Goal: Transaction & Acquisition: Purchase product/service

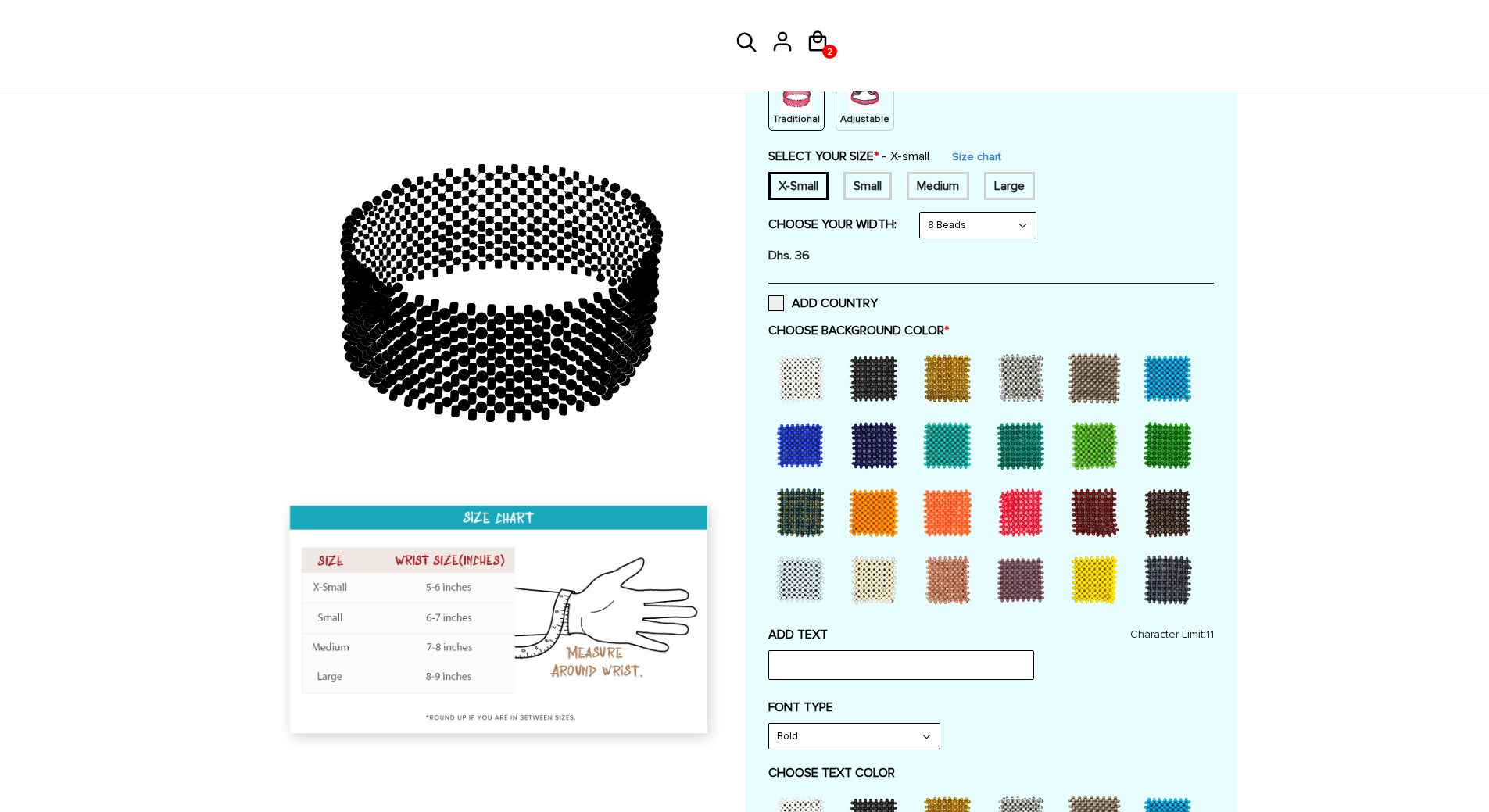
scroll to position [391, 0]
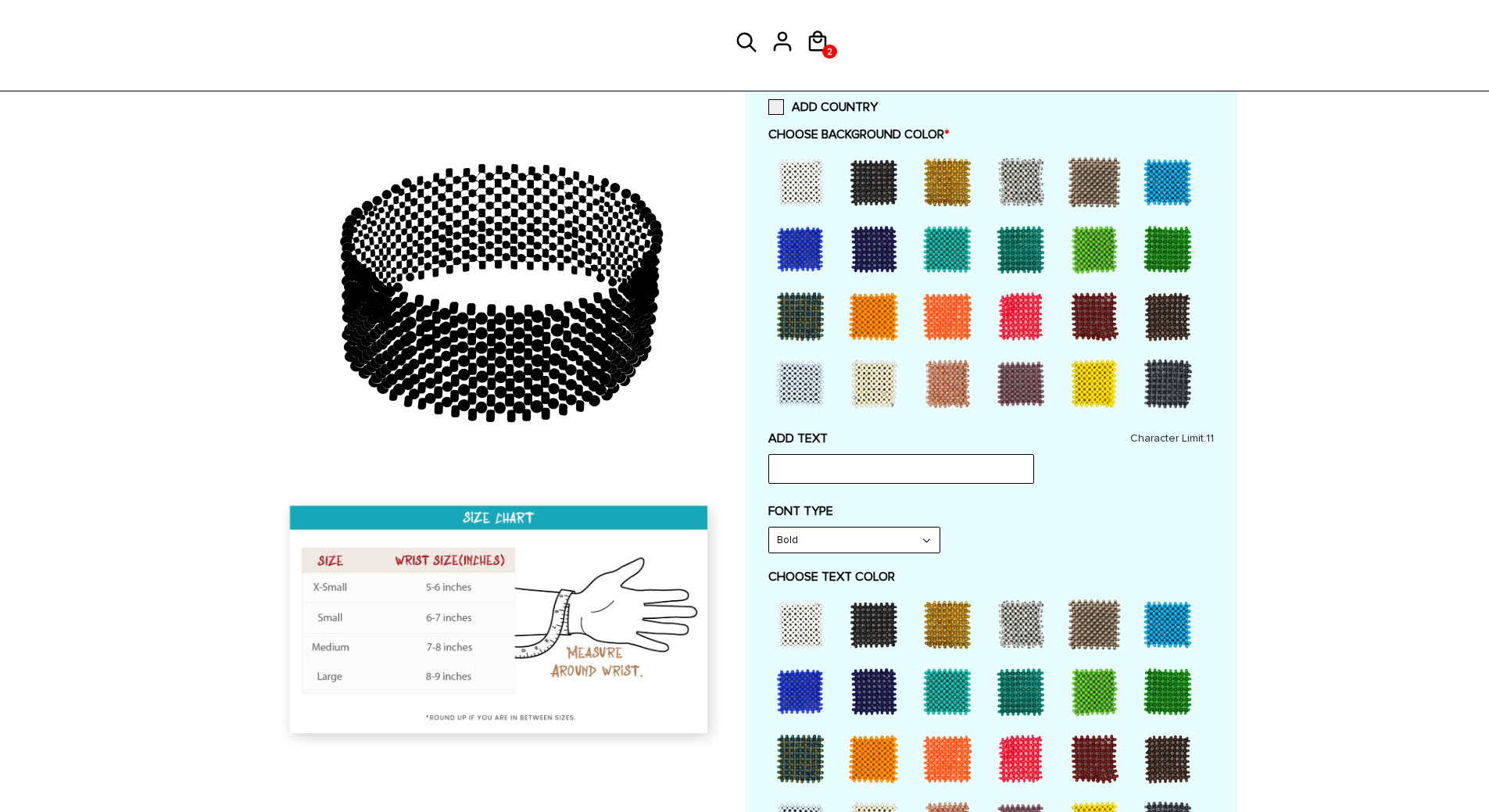
click at [790, 189] on div at bounding box center [801, 182] width 62 height 62
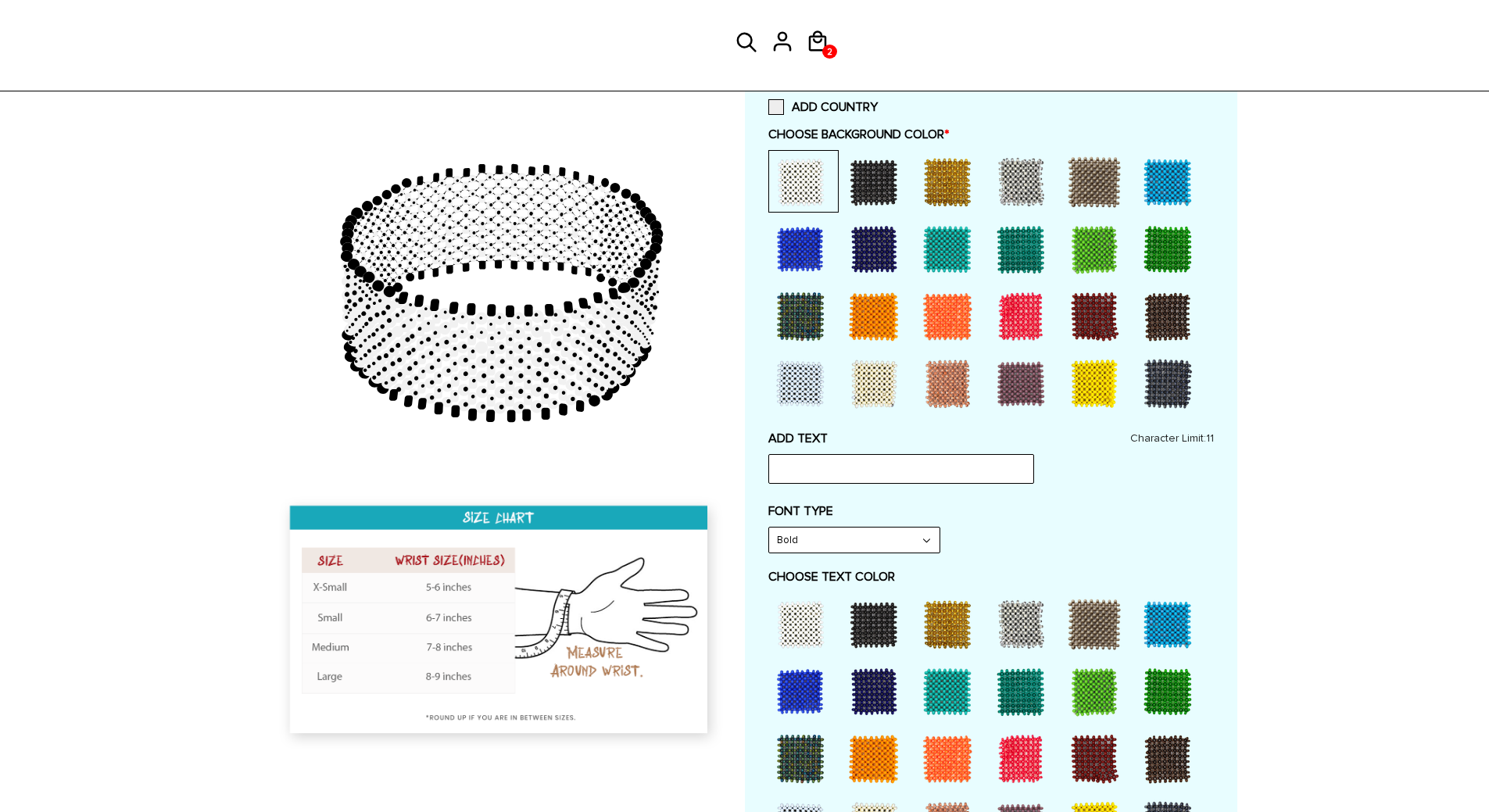
click at [886, 635] on div at bounding box center [874, 624] width 62 height 62
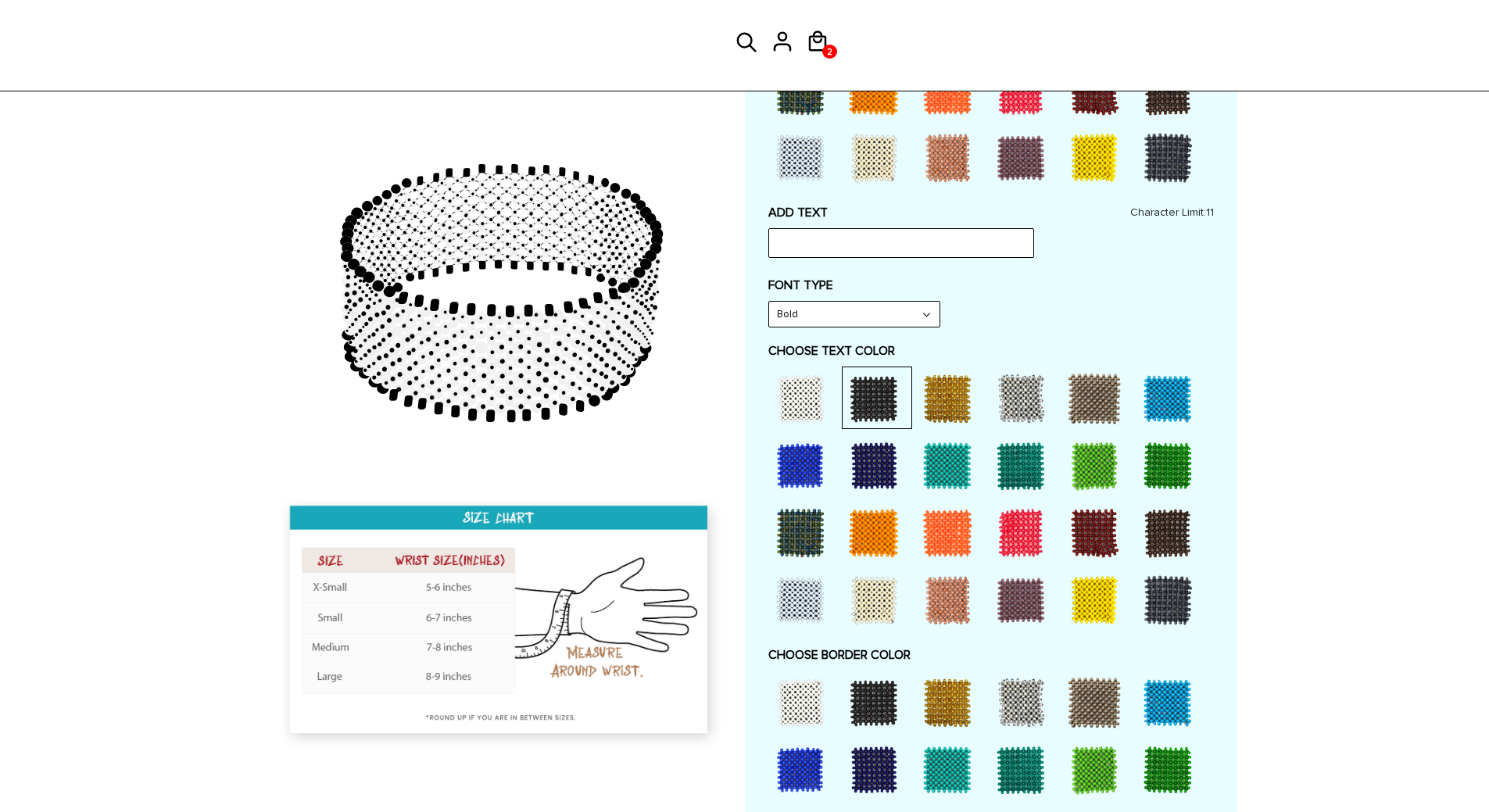
scroll to position [625, 0]
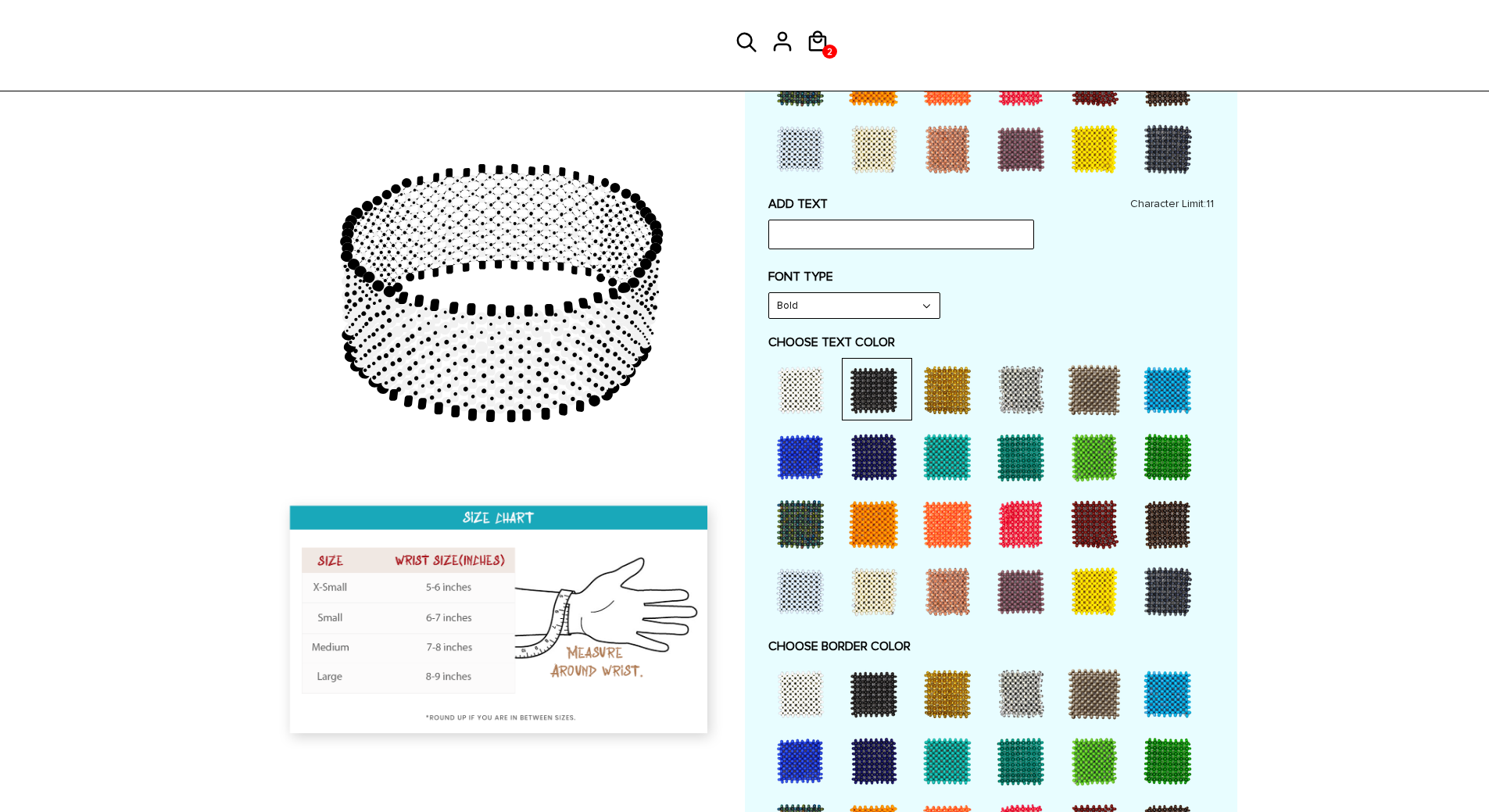
click at [950, 694] on div at bounding box center [948, 694] width 62 height 62
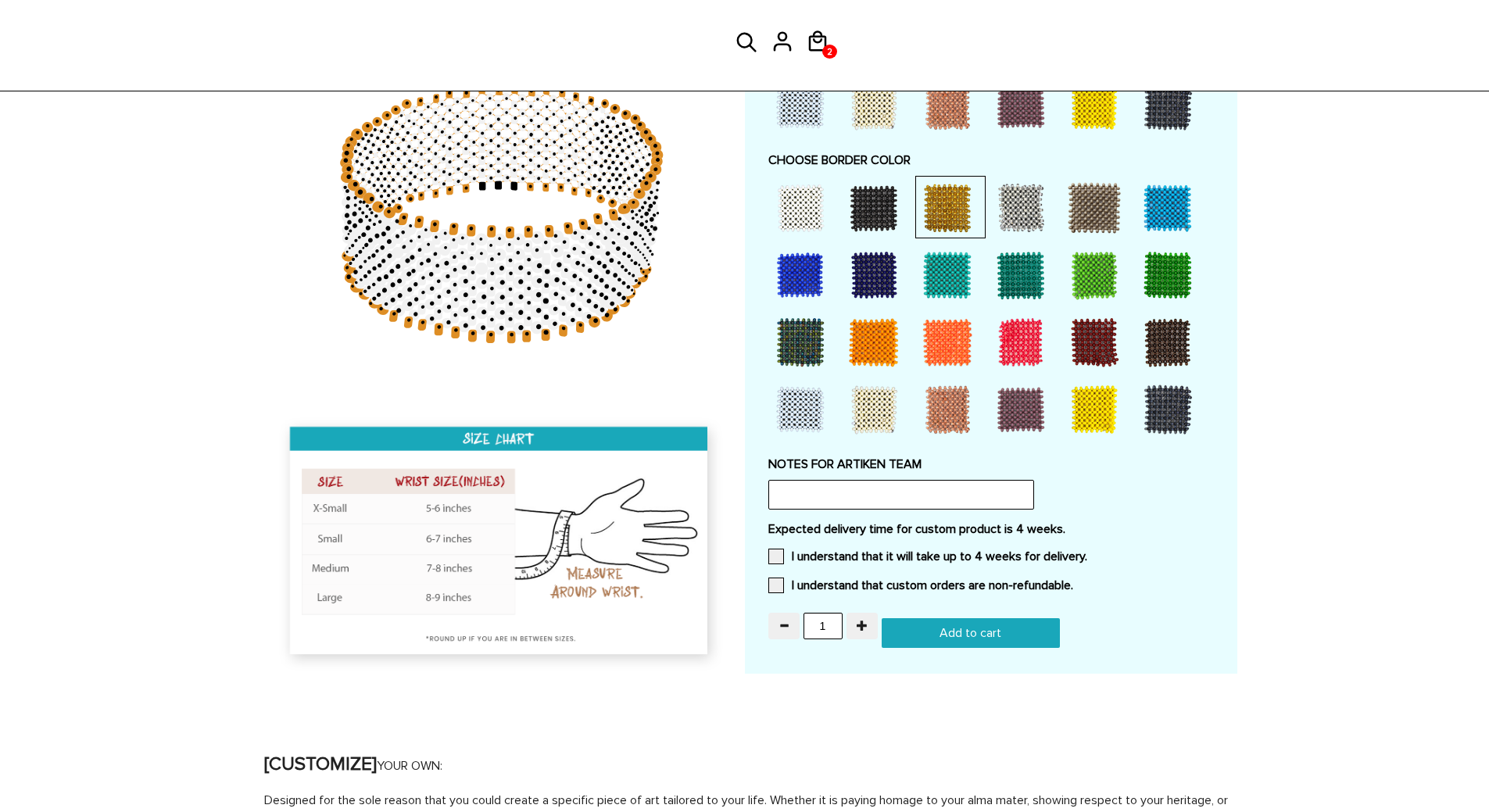
scroll to position [1173, 0]
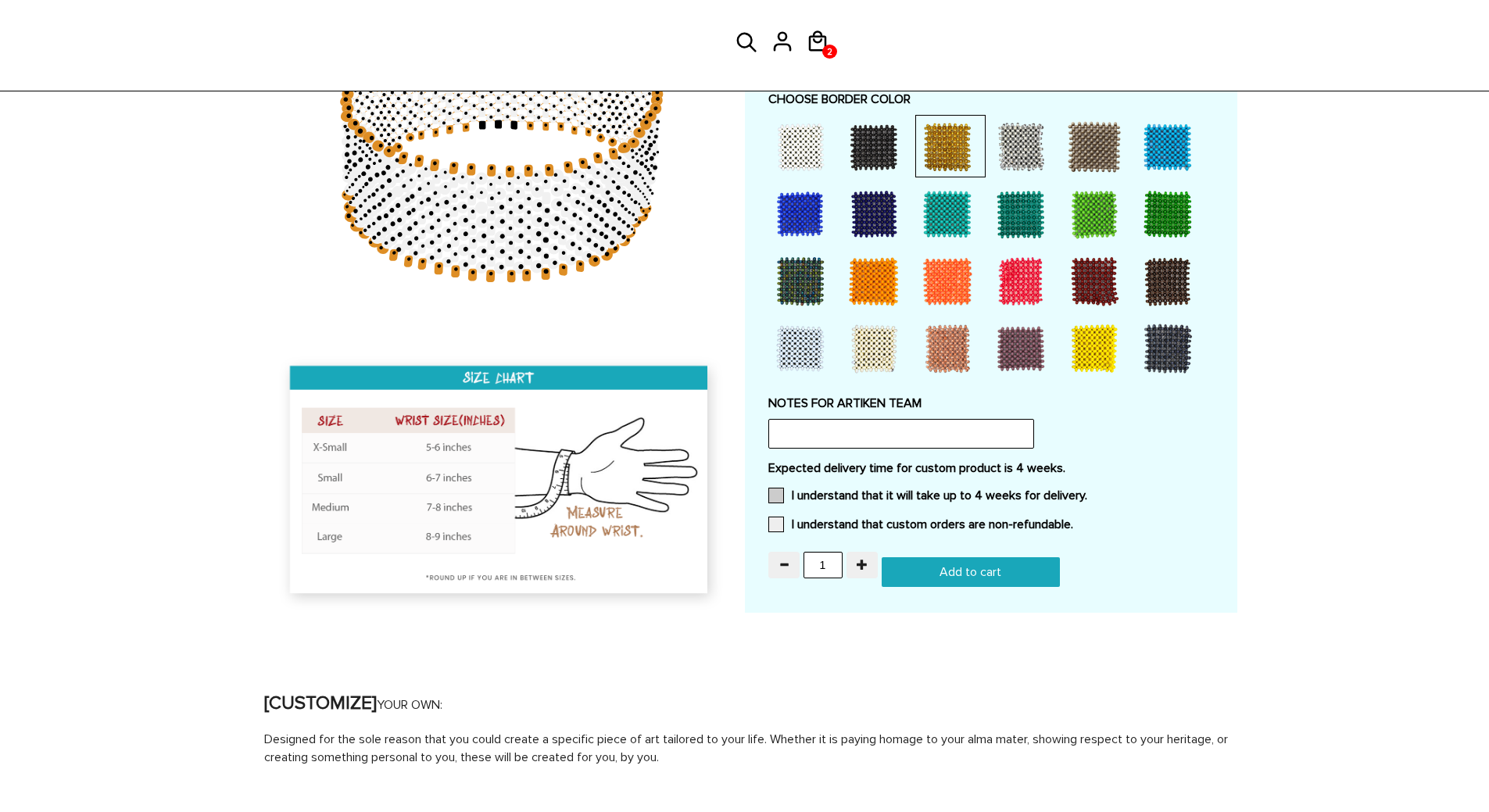
click at [771, 498] on span at bounding box center [777, 496] width 16 height 16
click at [1087, 491] on input "I understand that it will take up to 4 weeks for delivery." at bounding box center [1087, 491] width 0 height 0
click at [775, 521] on span at bounding box center [777, 524] width 16 height 16
click at [1073, 520] on input "I understand that custom orders are non-refundable." at bounding box center [1073, 520] width 0 height 0
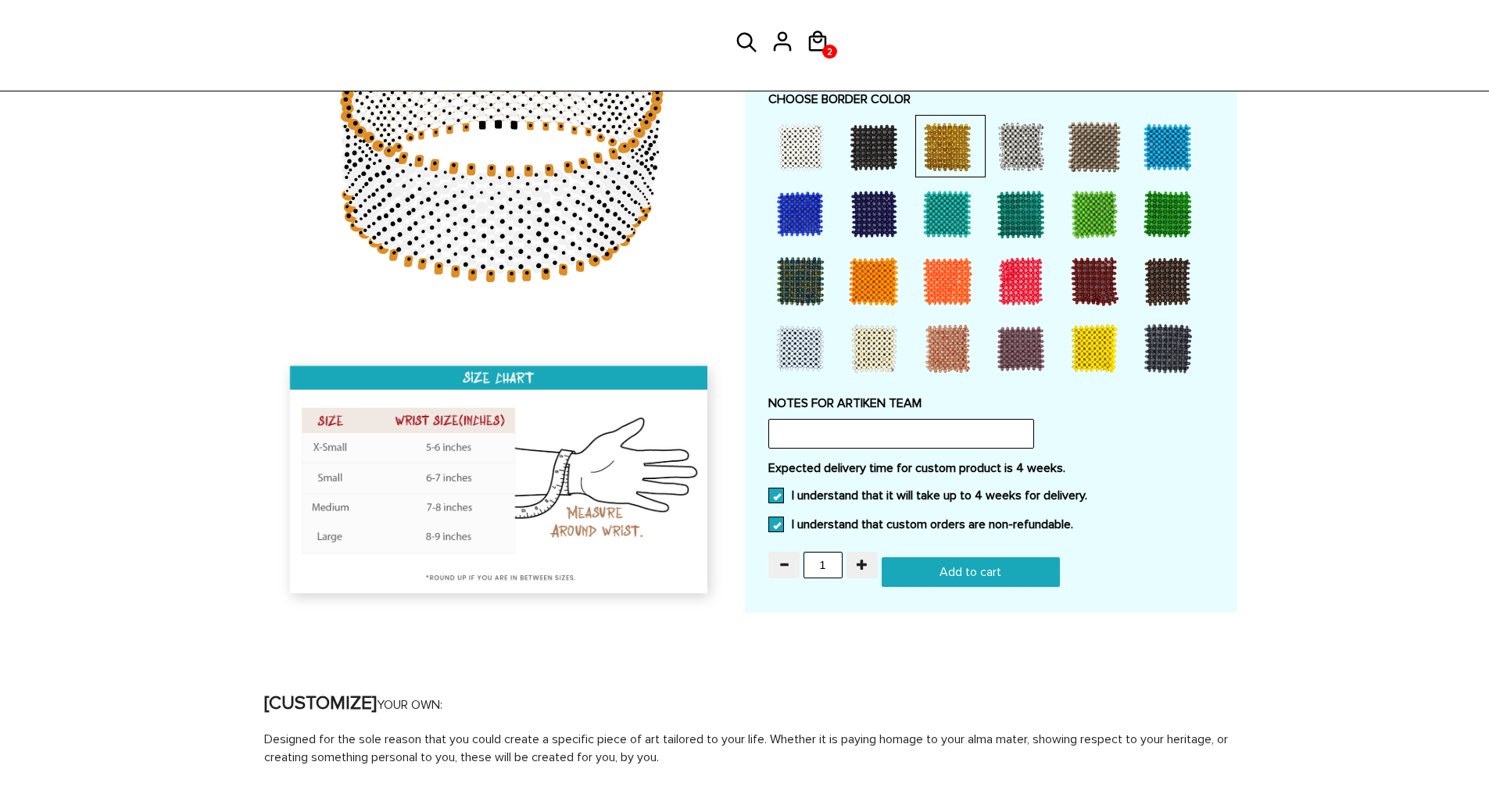
click at [1007, 581] on input "Add to cart" at bounding box center [971, 572] width 178 height 29
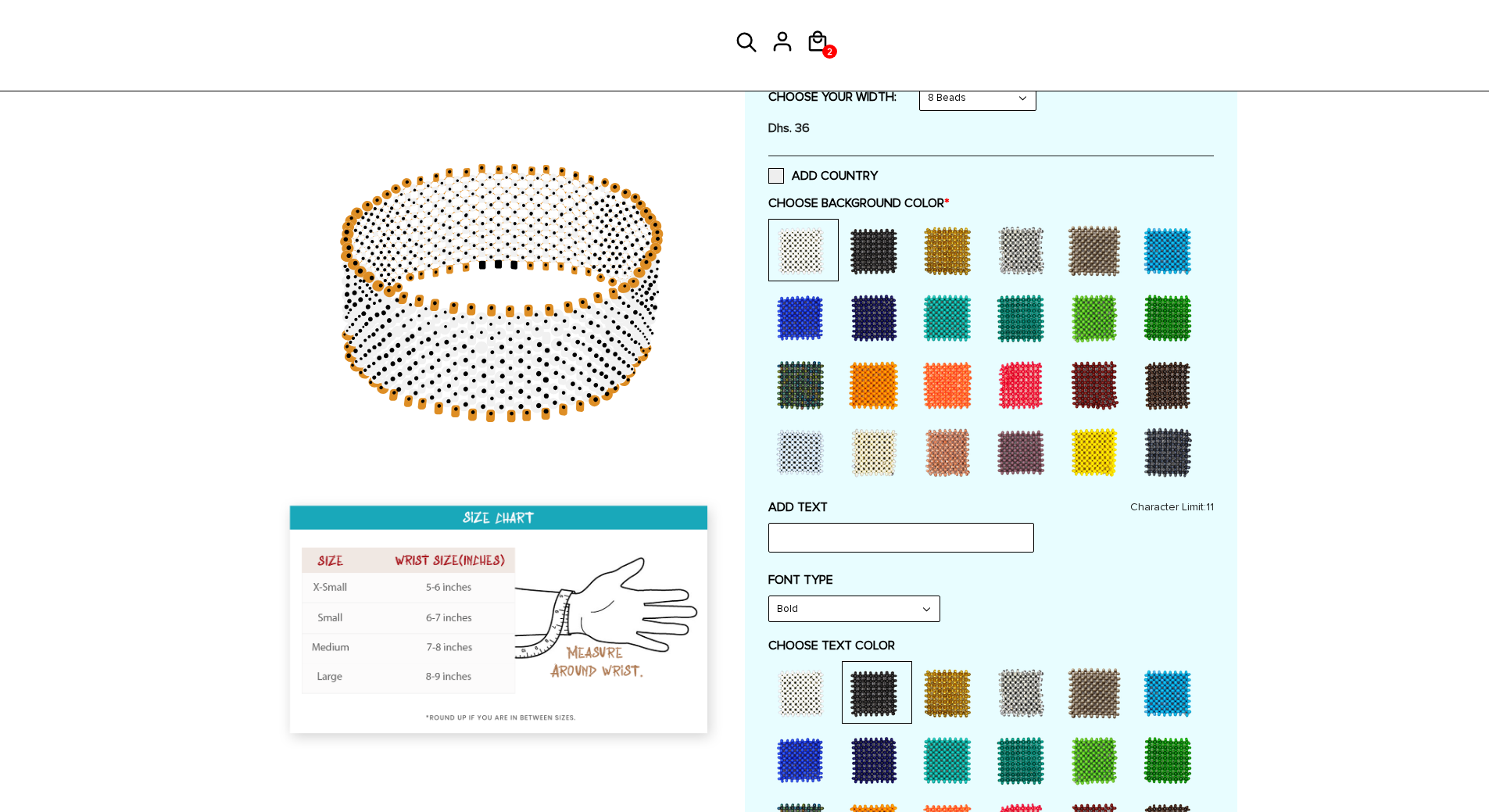
scroll to position [0, 0]
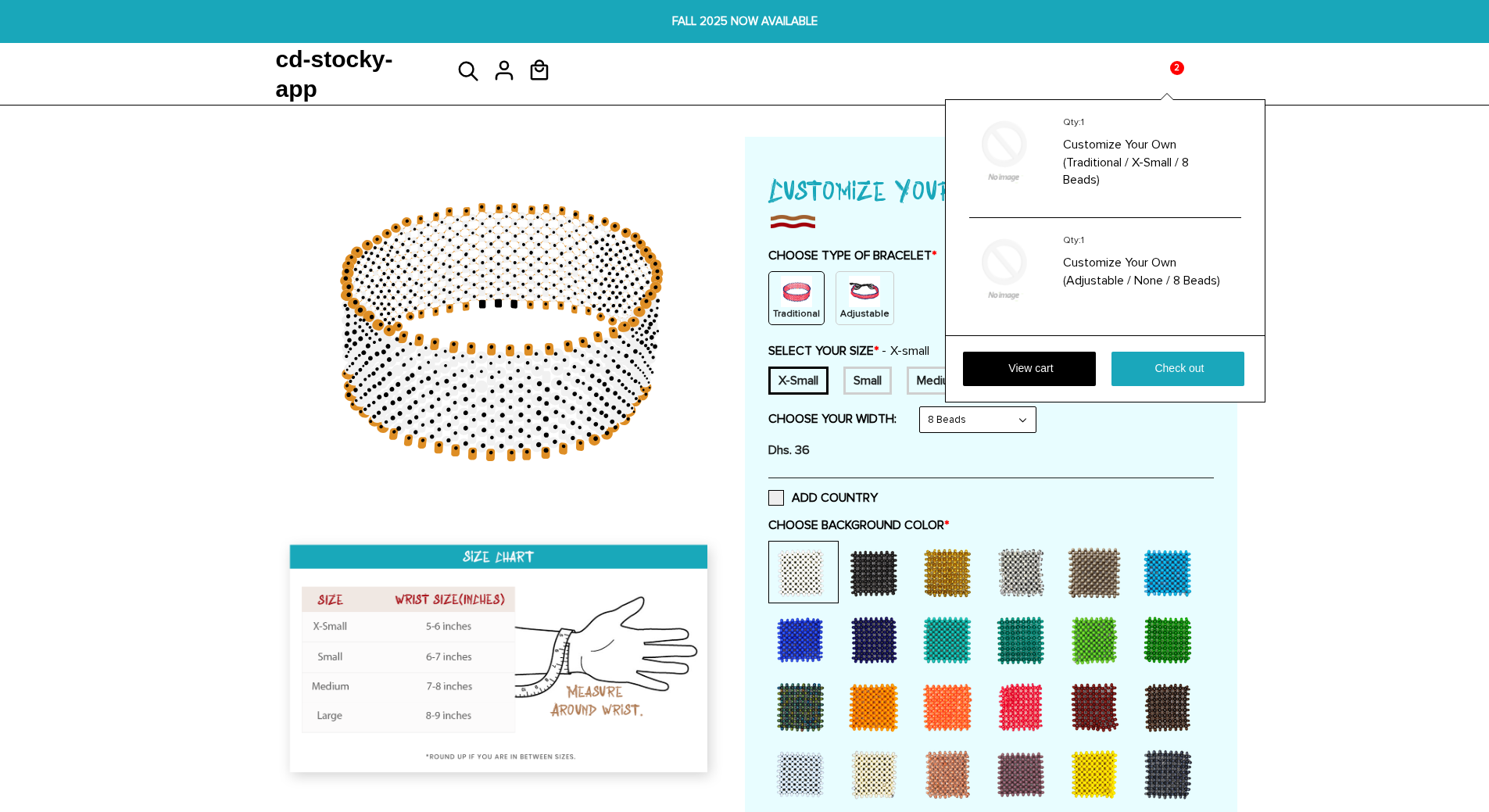
type input "Add to cart"
click at [1042, 369] on link "View cart" at bounding box center [1029, 369] width 133 height 35
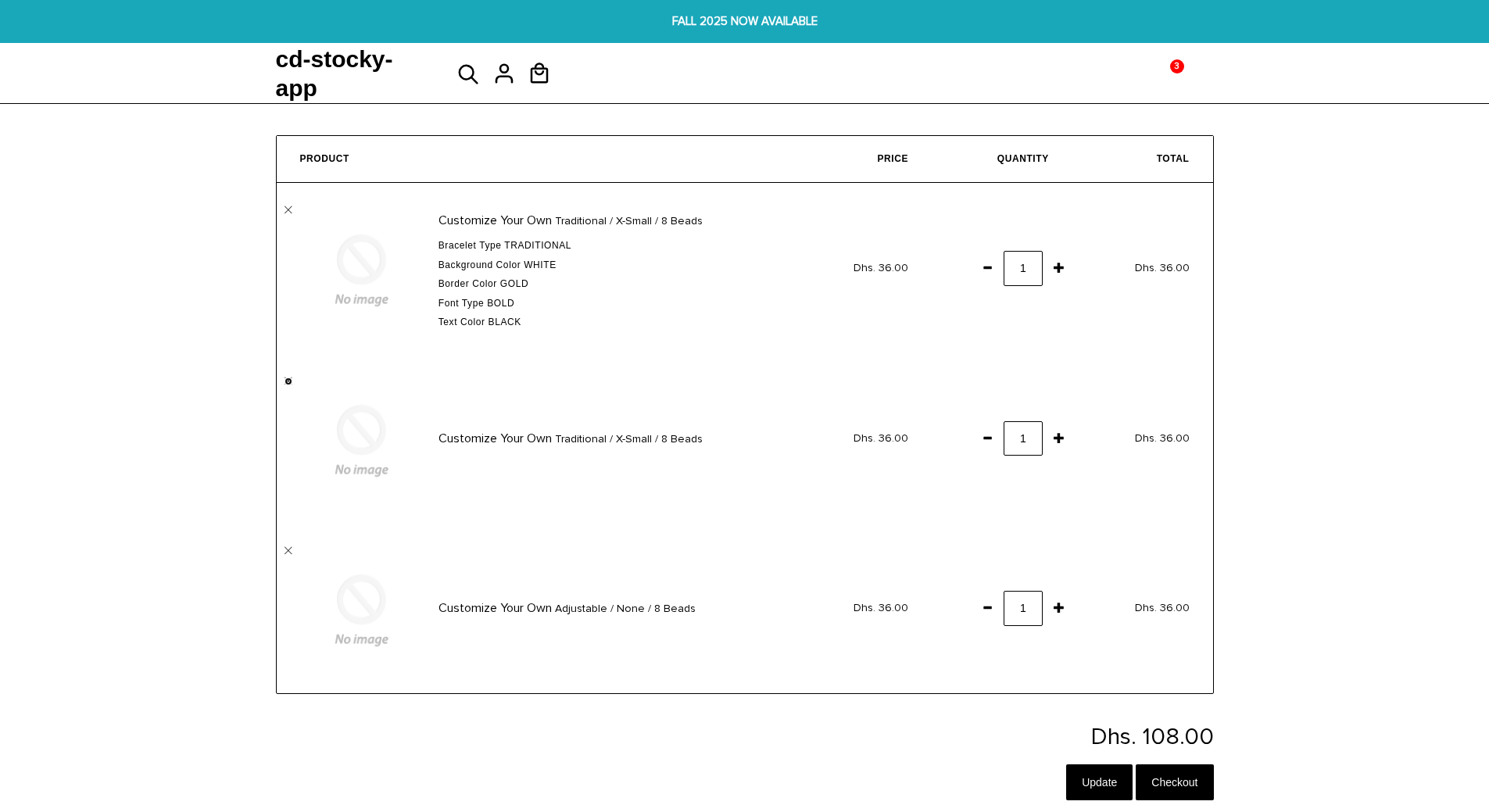
click at [290, 380] on link "" at bounding box center [289, 381] width 8 height 8
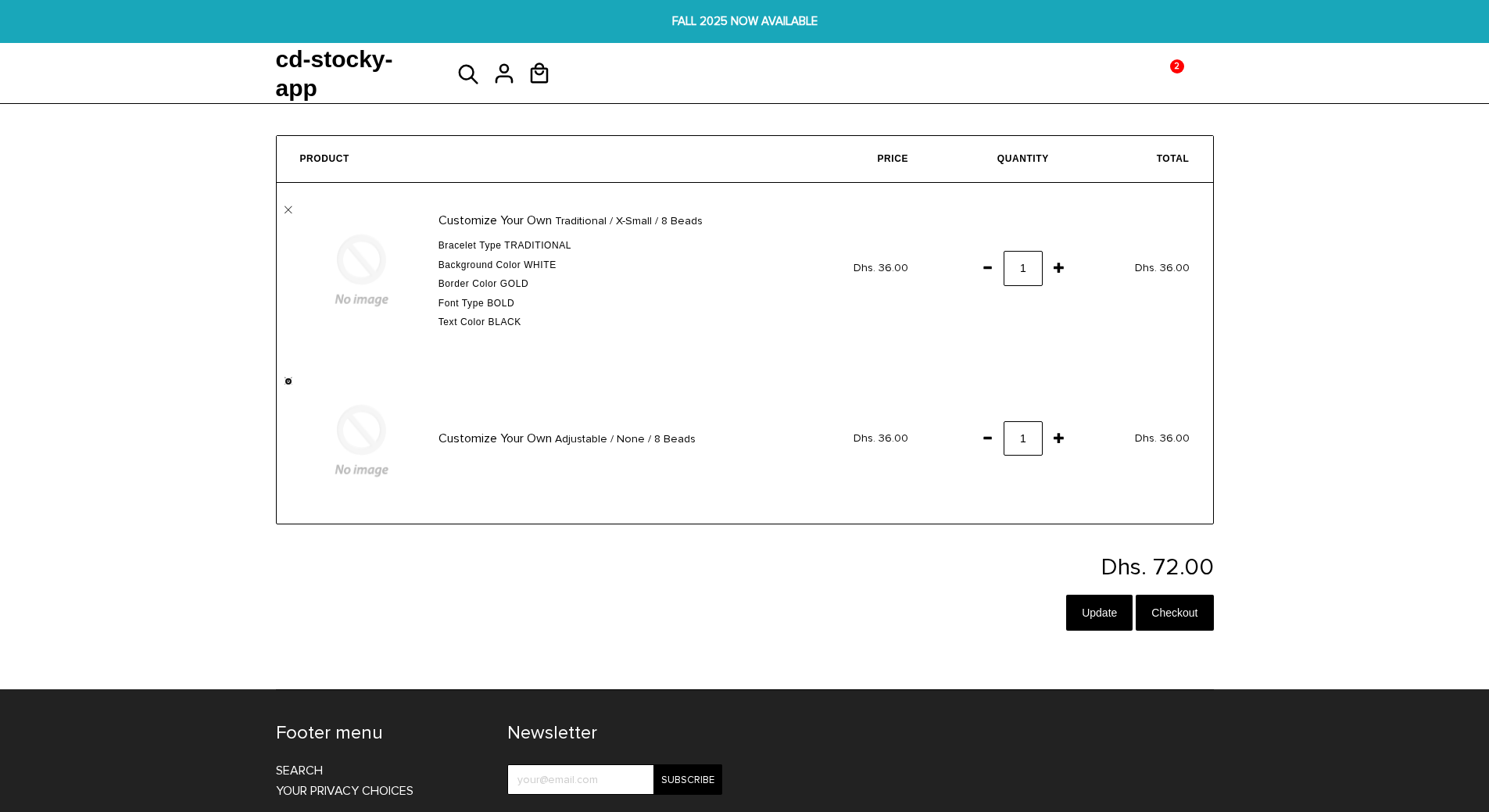
click at [287, 379] on link "" at bounding box center [289, 381] width 8 height 8
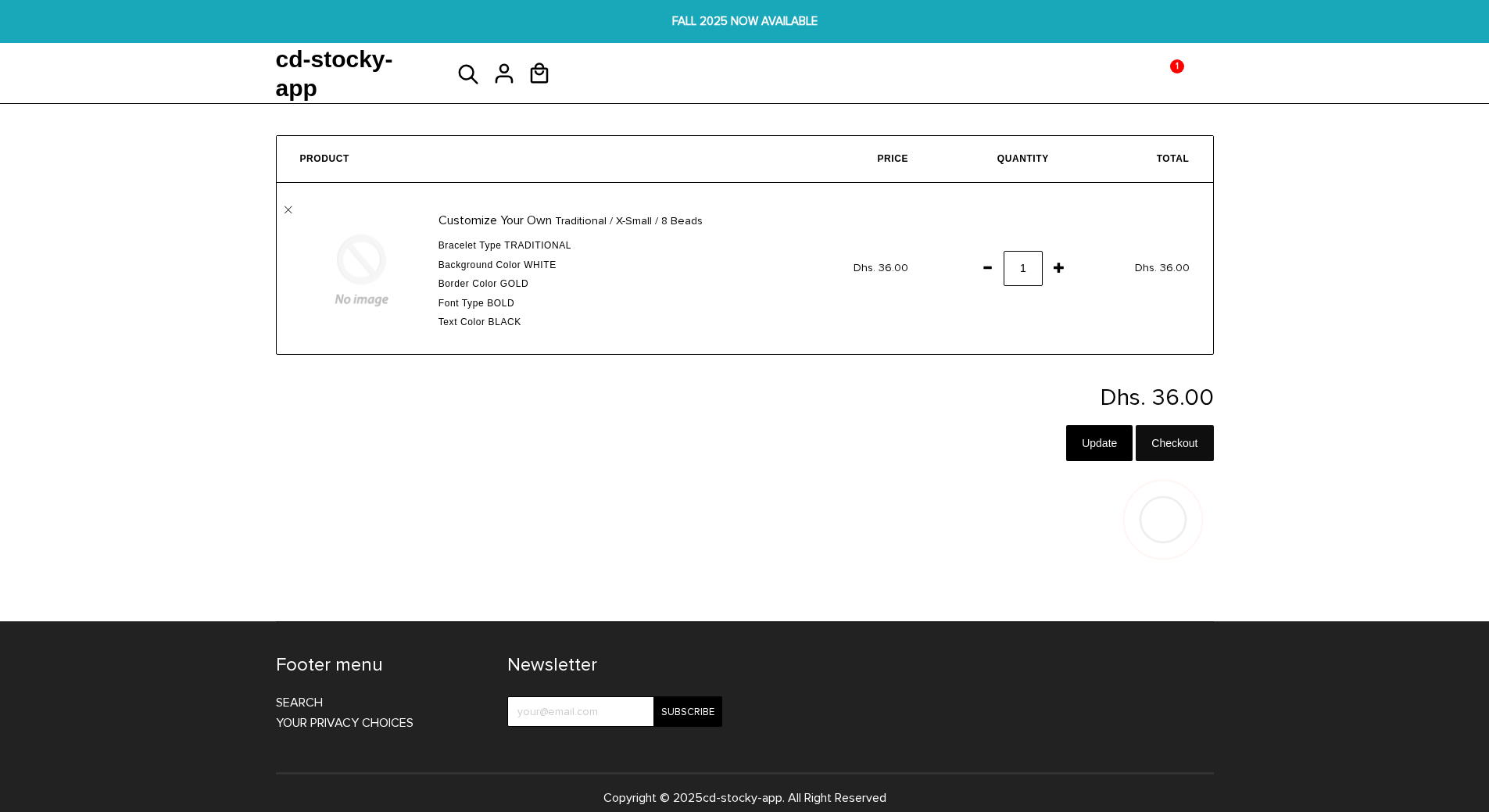
click at [1169, 440] on input "Checkout" at bounding box center [1174, 443] width 77 height 36
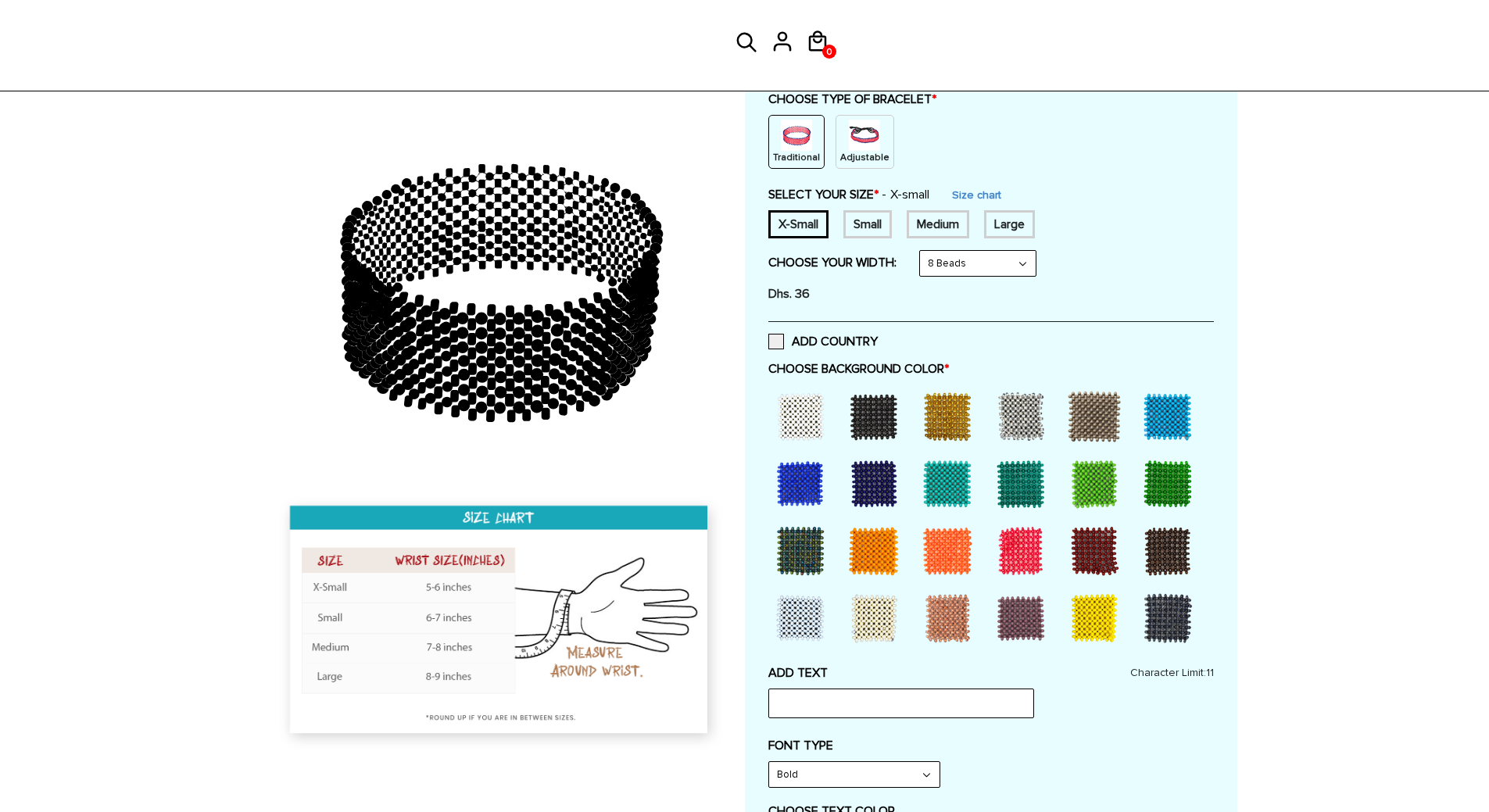
click at [816, 424] on div at bounding box center [801, 417] width 62 height 62
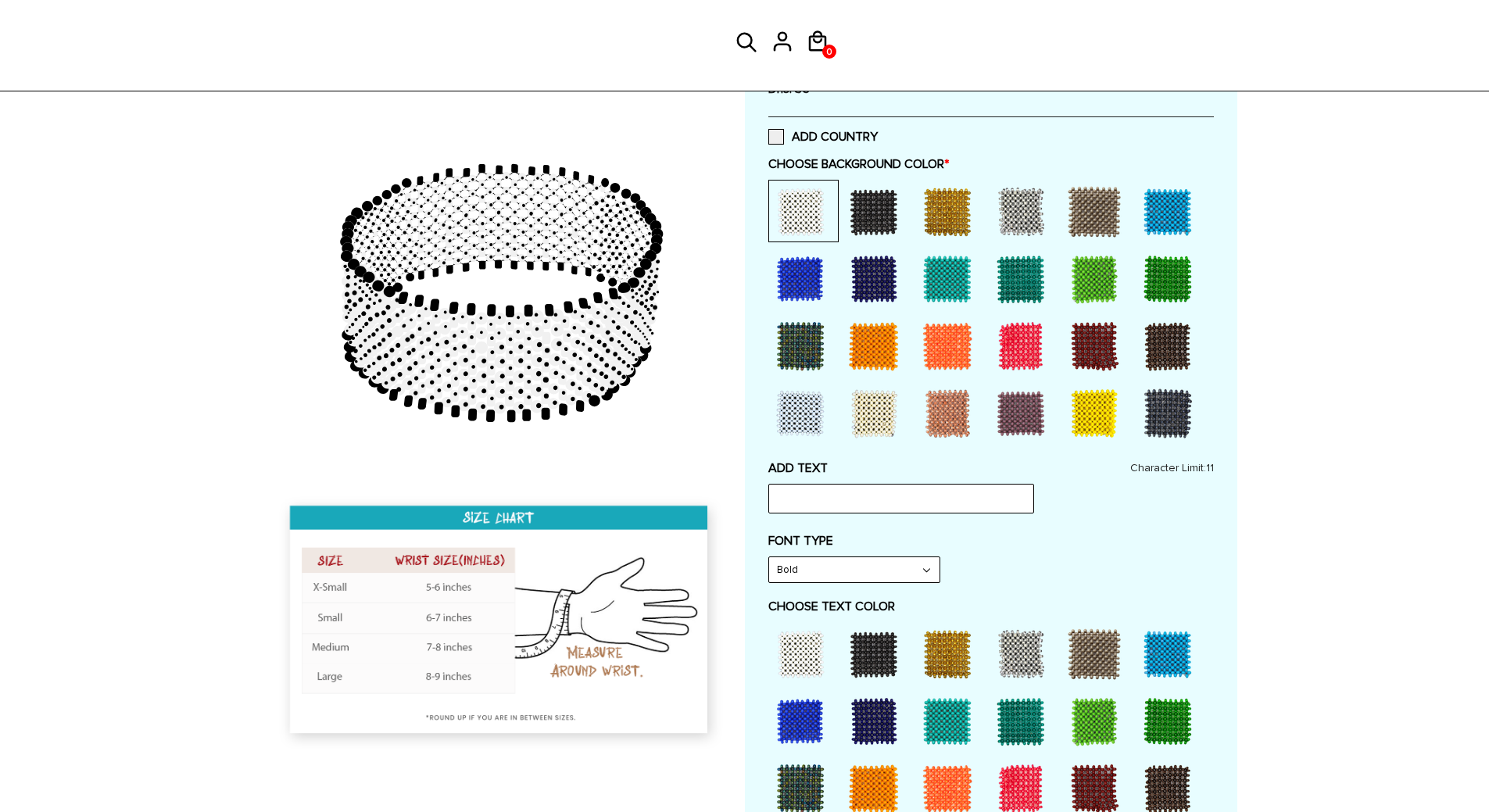
scroll to position [391, 0]
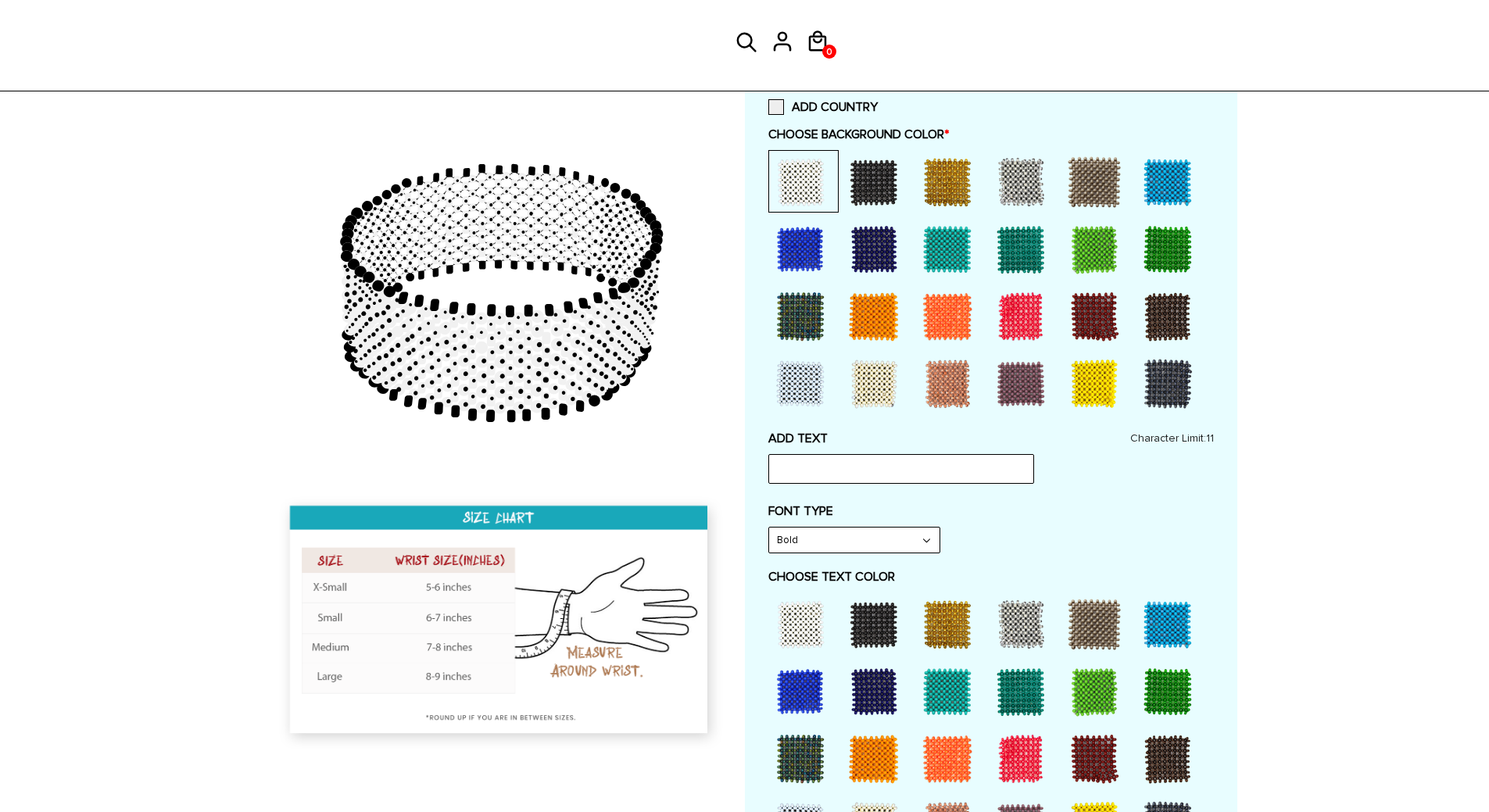
click at [891, 625] on div at bounding box center [874, 624] width 62 height 62
click at [830, 467] on input "t" at bounding box center [901, 468] width 265 height 29
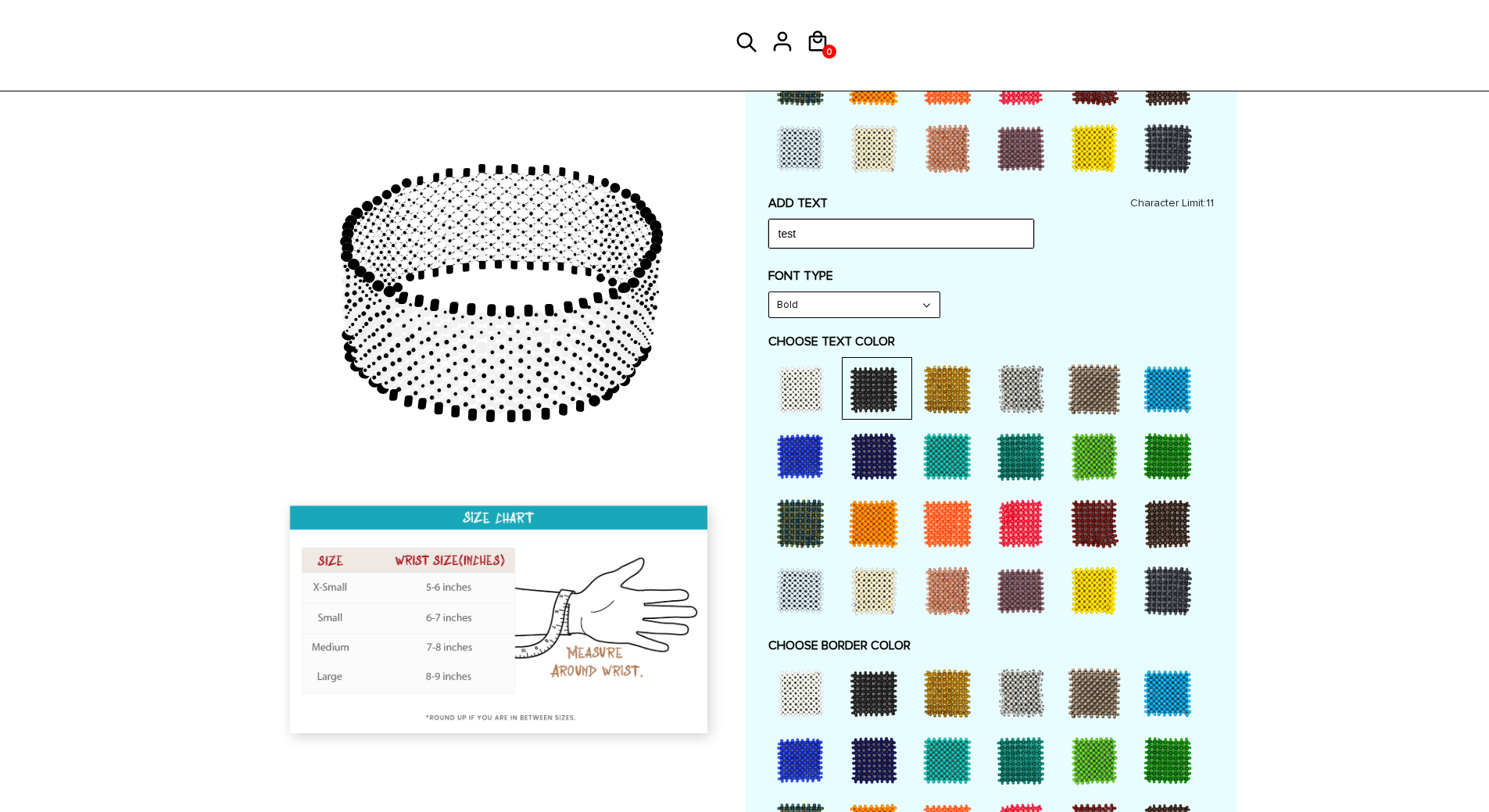
scroll to position [938, 0]
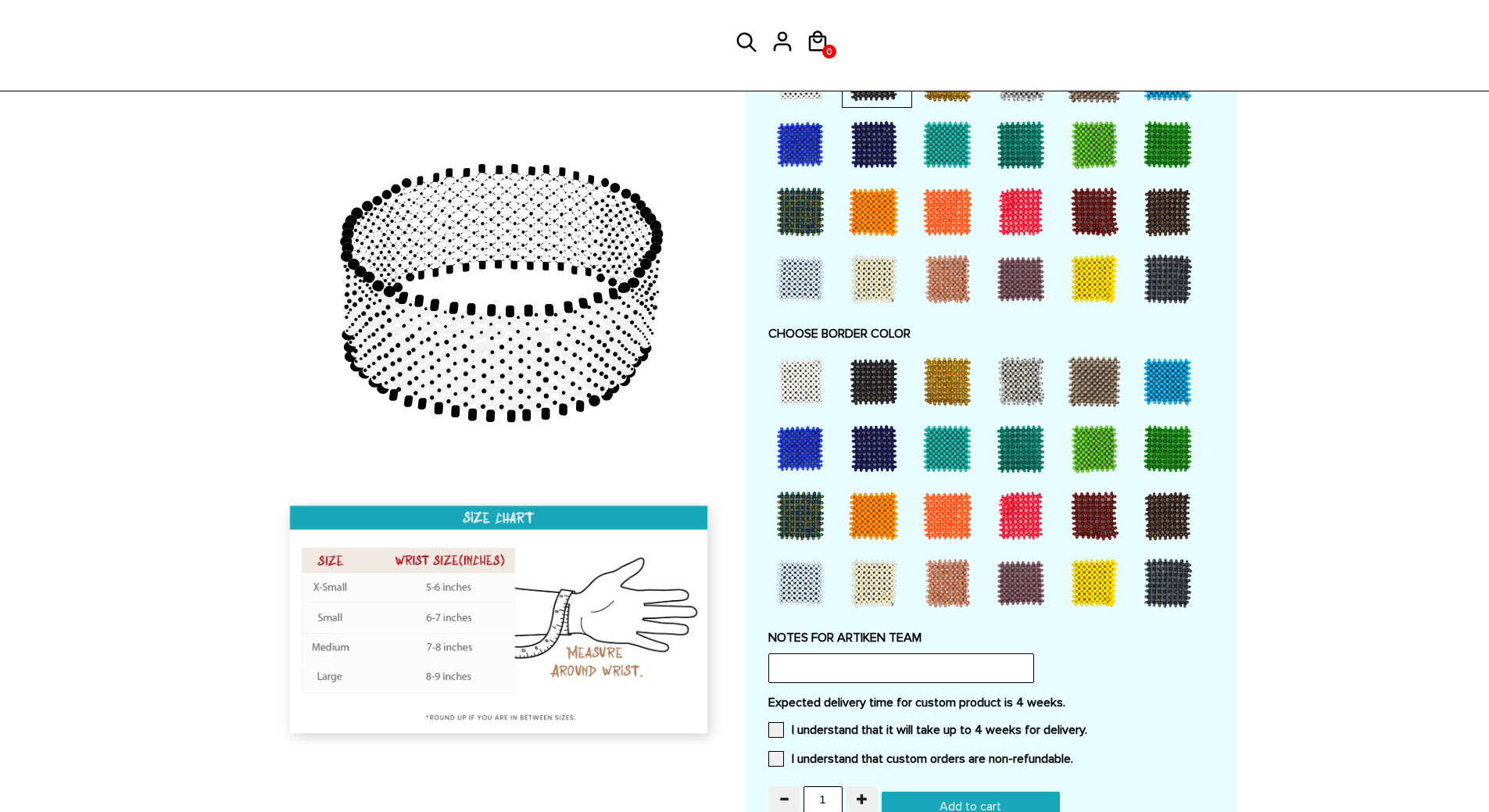
type input "test"
click at [956, 395] on div at bounding box center [948, 381] width 62 height 62
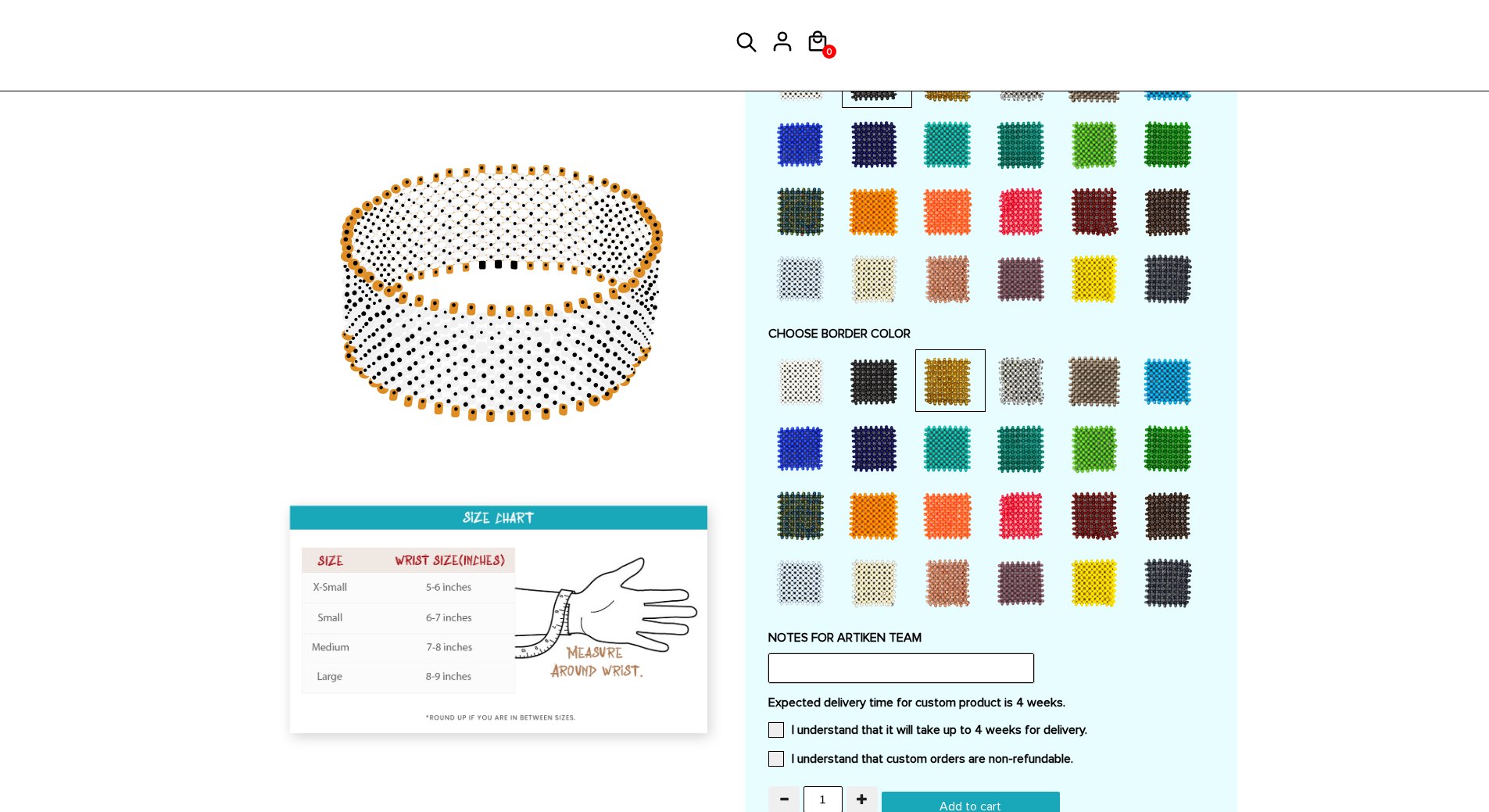
click at [871, 665] on input "text" at bounding box center [901, 668] width 265 height 29
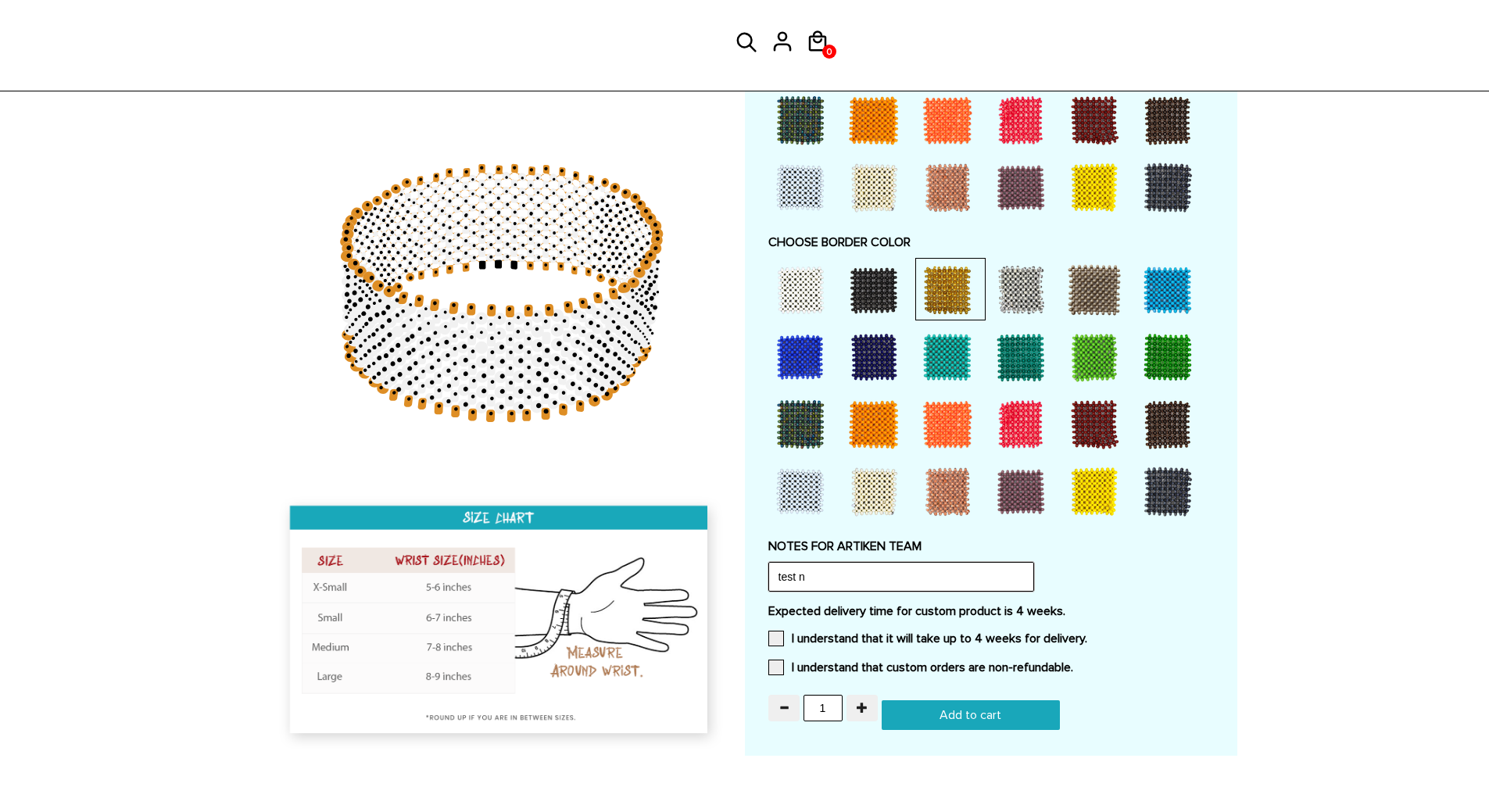
scroll to position [1173, 0]
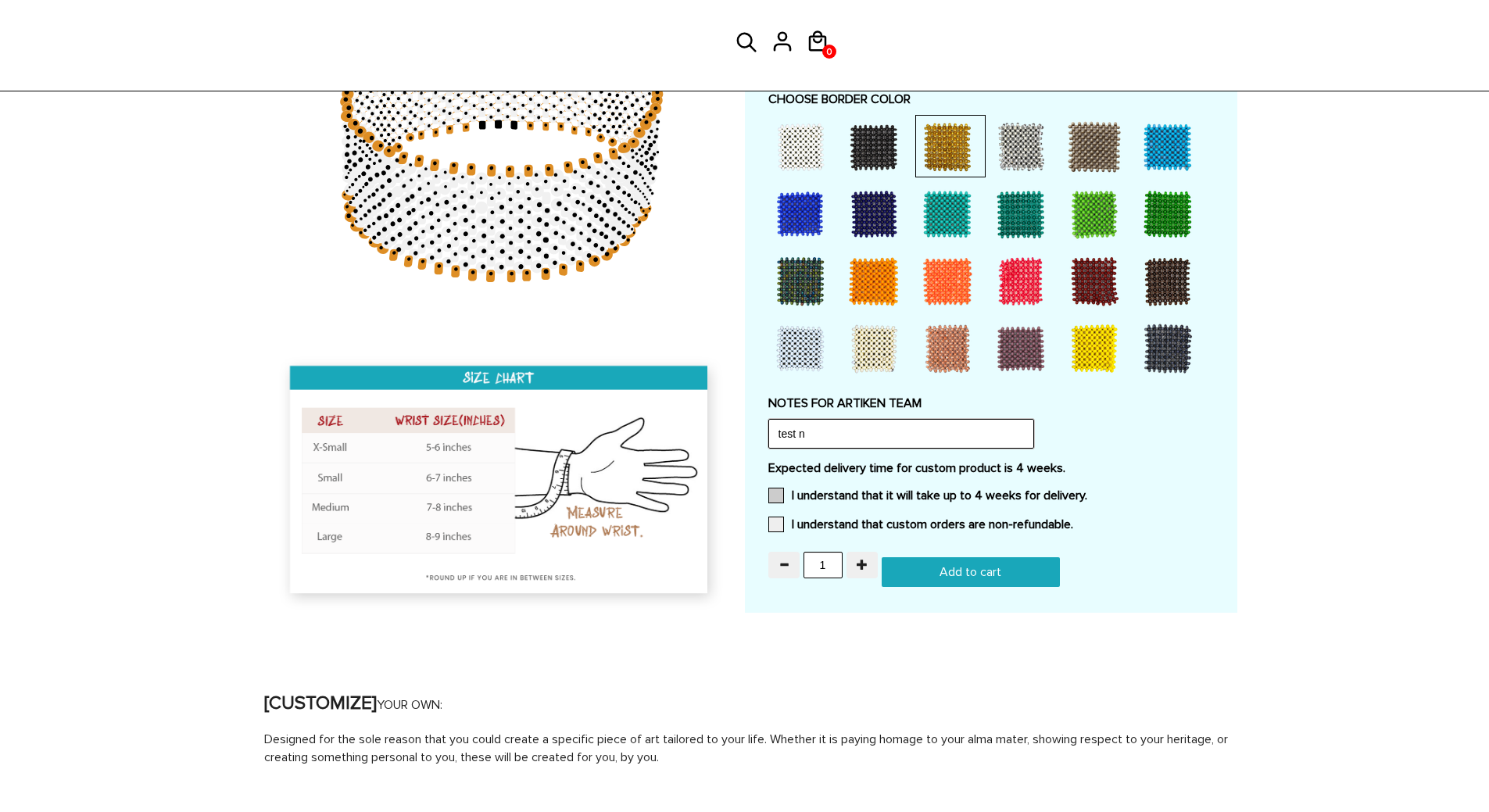
type input "test n"
click at [771, 491] on span at bounding box center [777, 496] width 16 height 16
click at [1087, 491] on input "I understand that it will take up to 4 weeks for delivery." at bounding box center [1087, 491] width 0 height 0
click at [777, 524] on span at bounding box center [777, 524] width 16 height 16
click at [1073, 520] on input "I understand that custom orders are non-refundable." at bounding box center [1073, 520] width 0 height 0
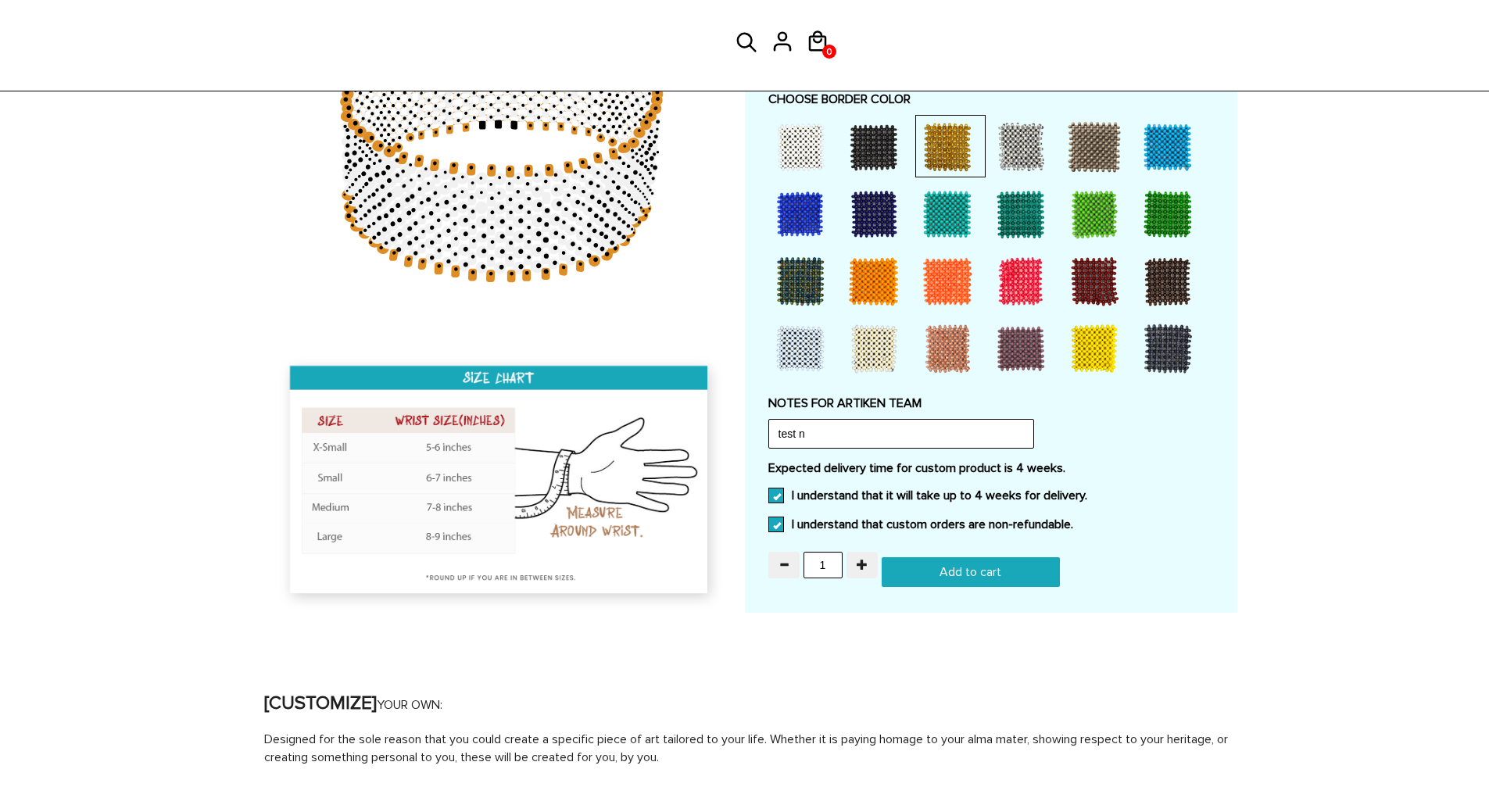
click at [972, 576] on input "Add to cart" at bounding box center [971, 572] width 178 height 29
type input "Add to cart"
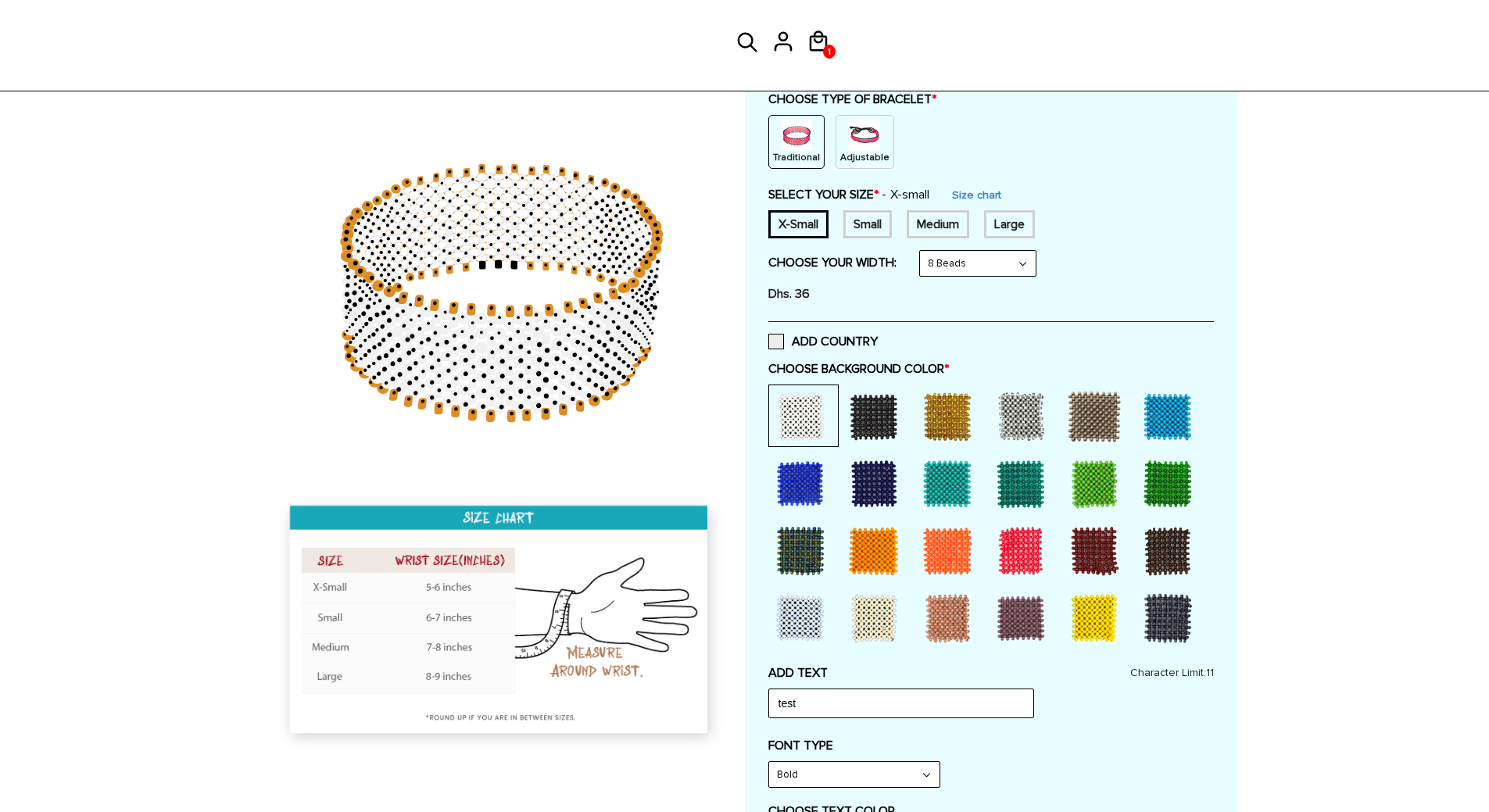
scroll to position [0, 0]
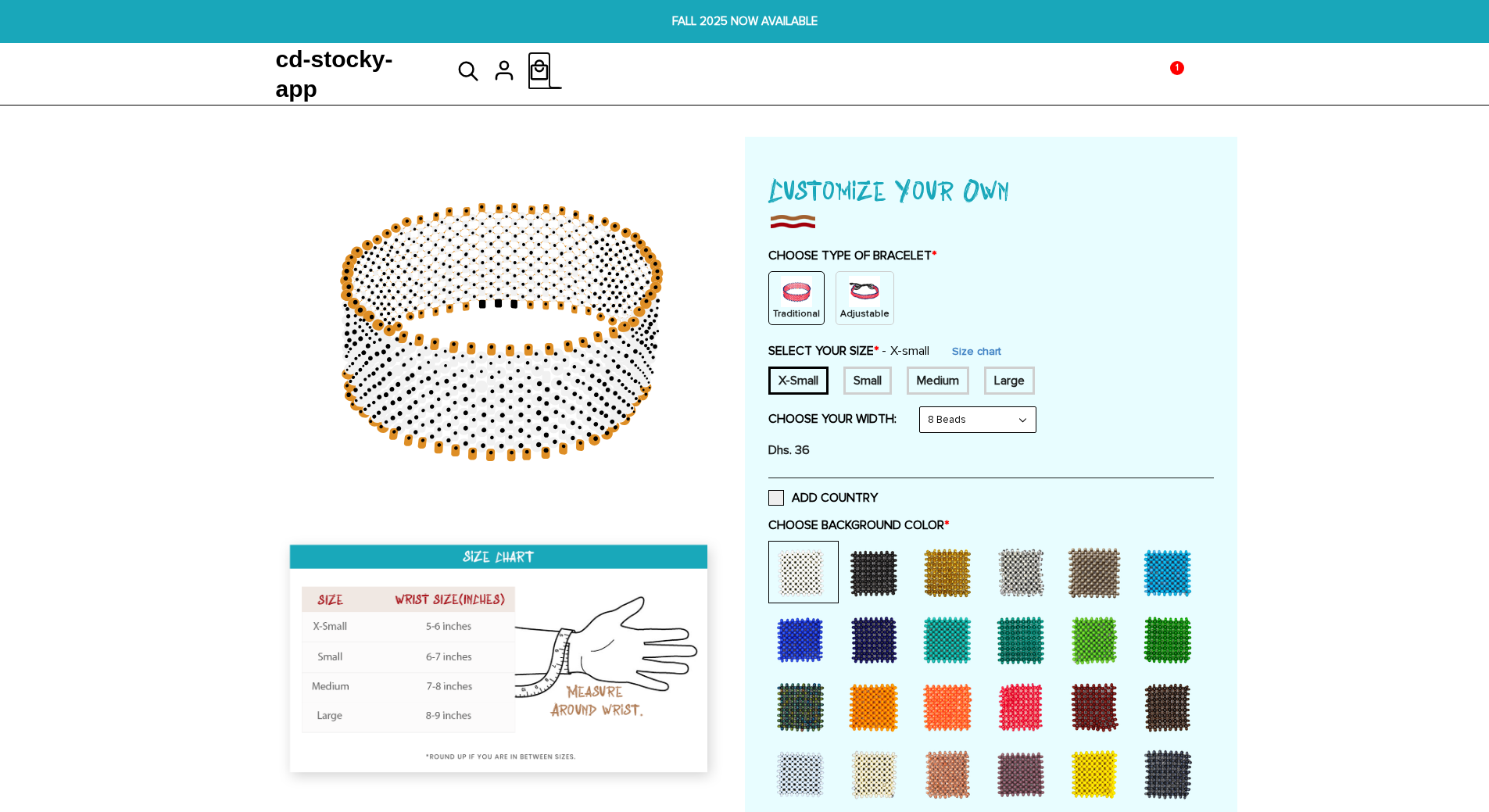
click at [1180, 80] on span "1" at bounding box center [1177, 68] width 11 height 23
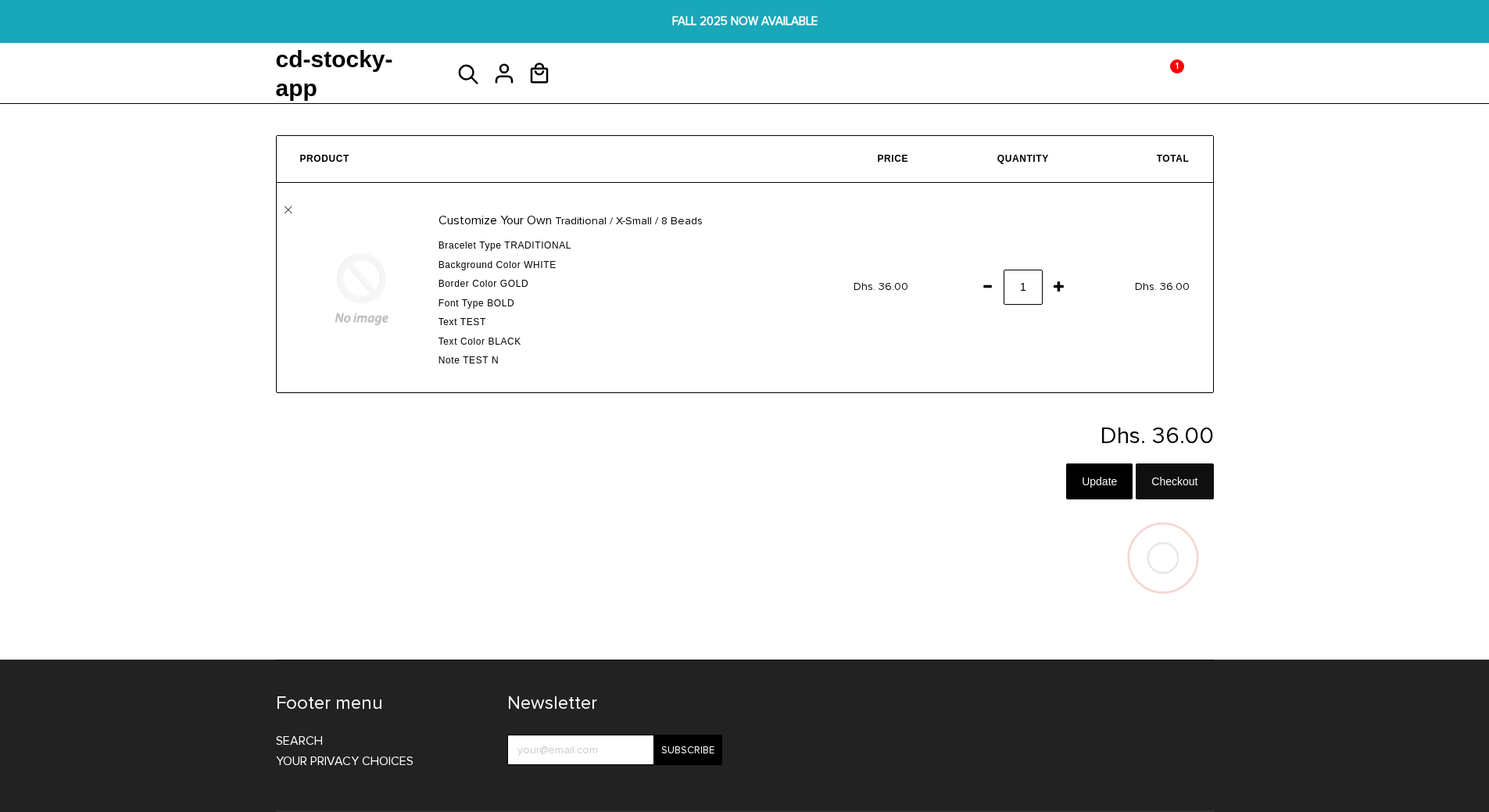
click at [1157, 477] on input "Checkout" at bounding box center [1174, 482] width 77 height 36
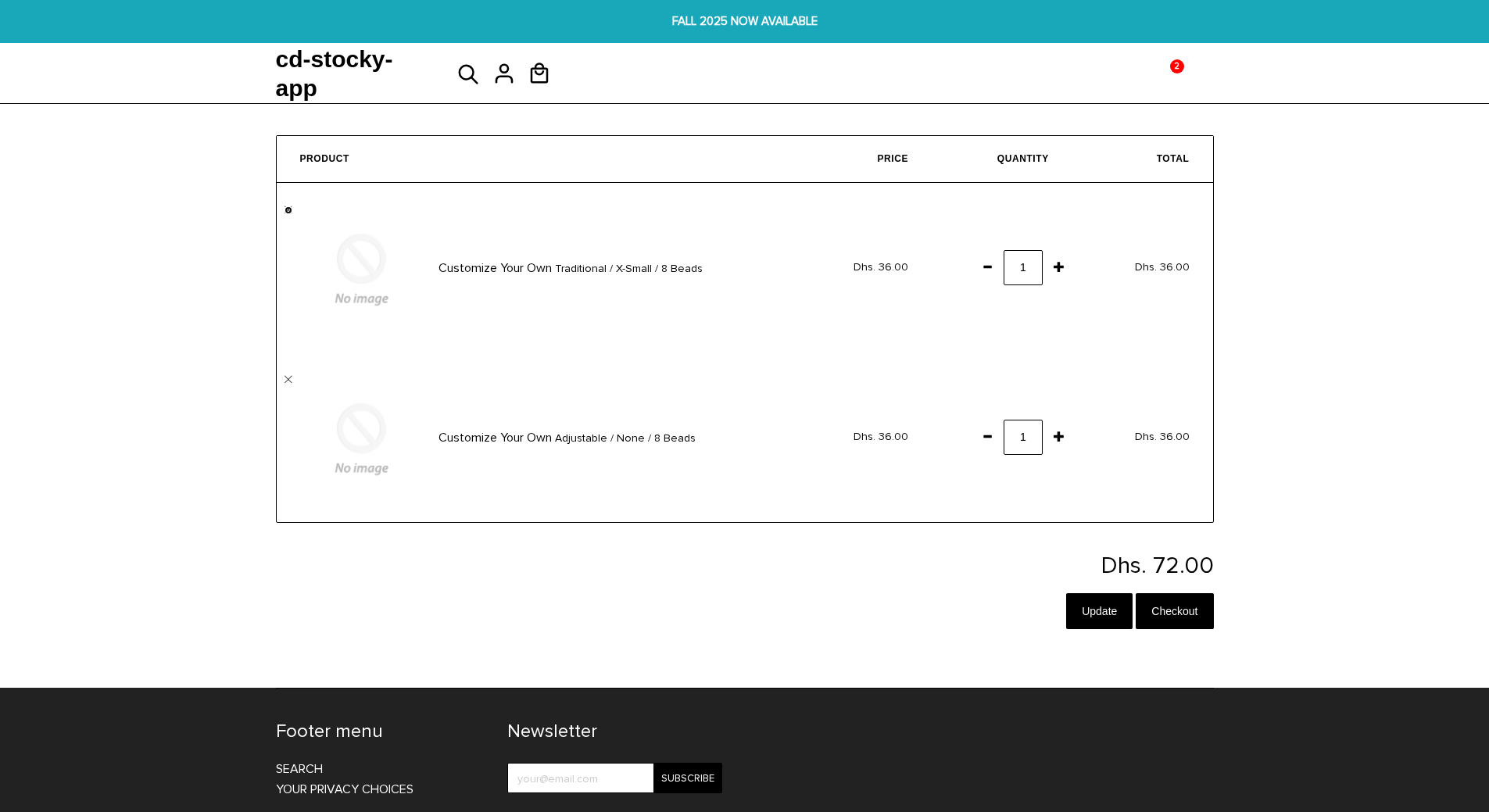
click at [287, 208] on link "" at bounding box center [289, 210] width 8 height 8
click at [288, 377] on link "" at bounding box center [289, 379] width 8 height 8
